Goal: Task Accomplishment & Management: Manage account settings

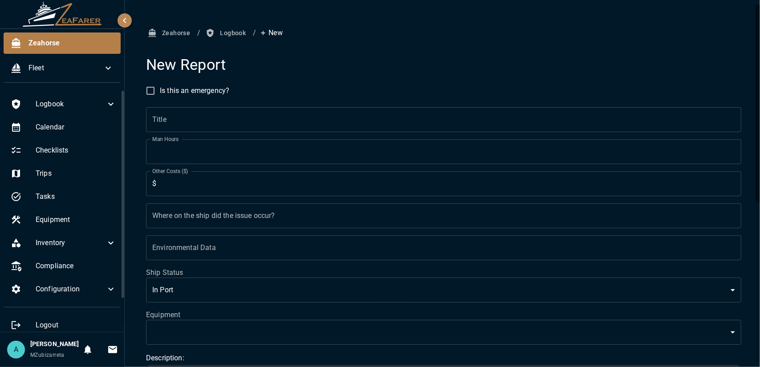
click at [124, 22] on icon "button" at bounding box center [124, 20] width 11 height 11
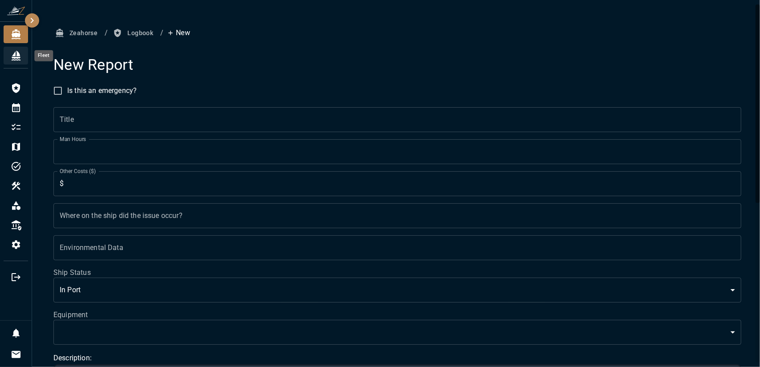
click at [13, 52] on icon "Fleet" at bounding box center [16, 55] width 11 height 11
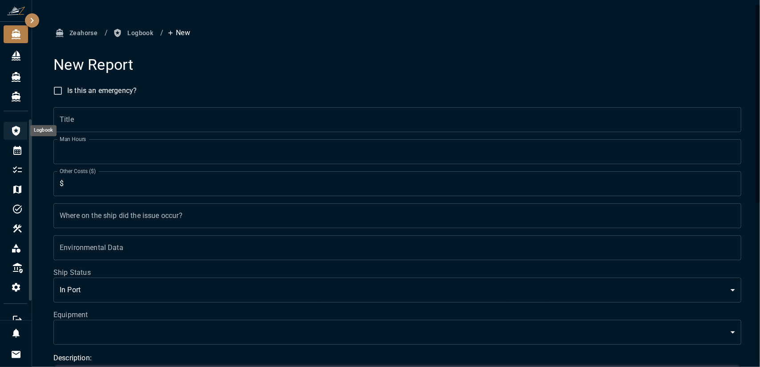
click at [8, 128] on div "Logbook" at bounding box center [17, 131] width 27 height 18
click at [20, 154] on div "Faults" at bounding box center [17, 151] width 27 height 18
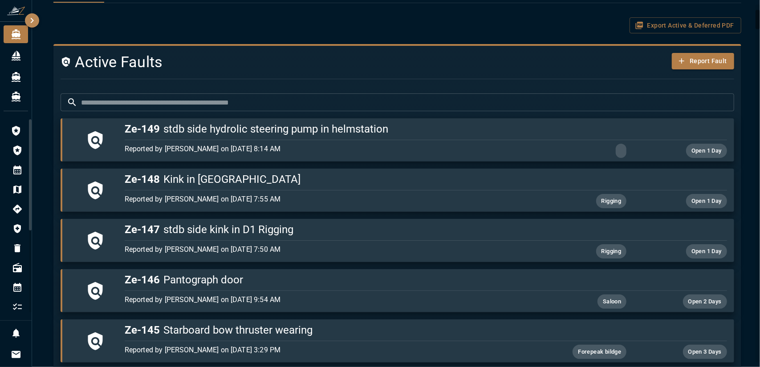
scroll to position [103, 0]
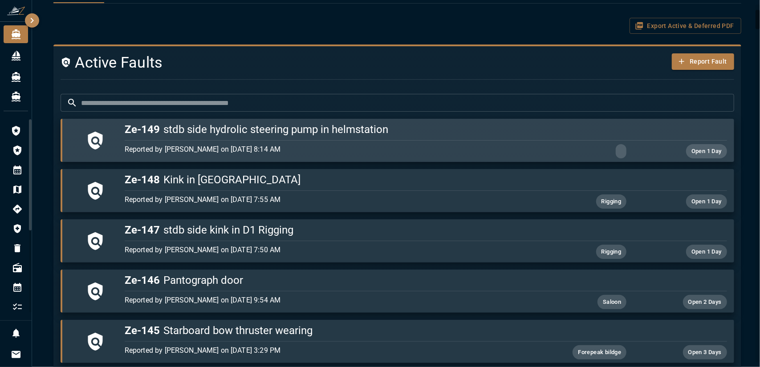
click at [513, 160] on button "Ze-149 stdb side hydrolic steering pump in helmstation Reported by [PERSON_NAME…" at bounding box center [397, 140] width 673 height 43
